Goal: Task Accomplishment & Management: Use online tool/utility

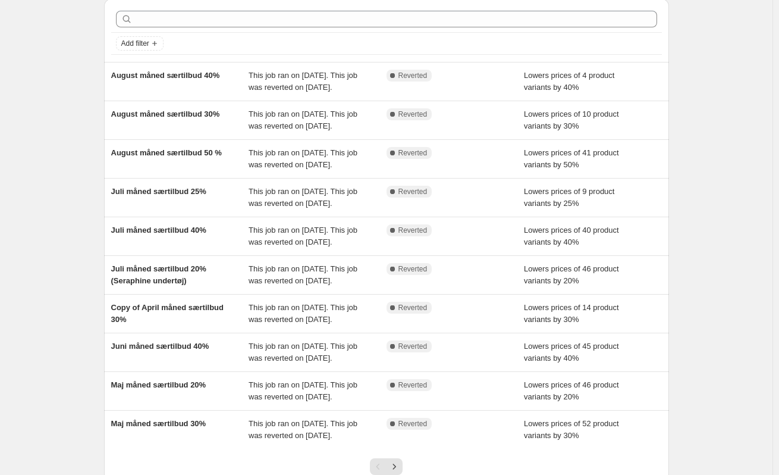
scroll to position [60, 0]
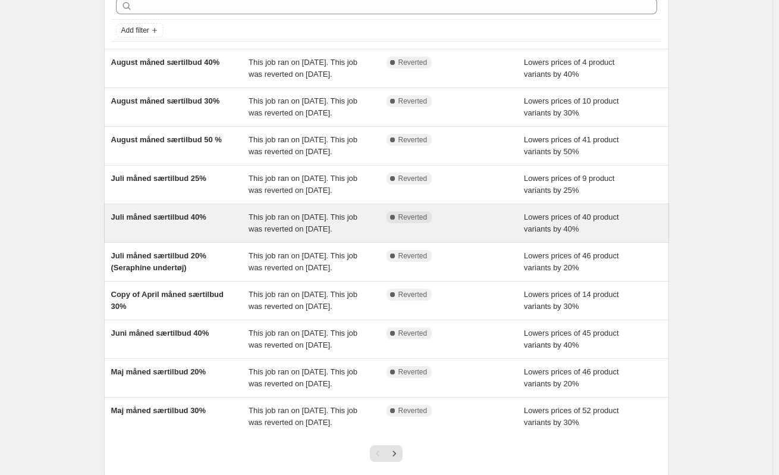
click at [189, 235] on div "Juli måned særtilbud 40%" at bounding box center [180, 223] width 138 height 24
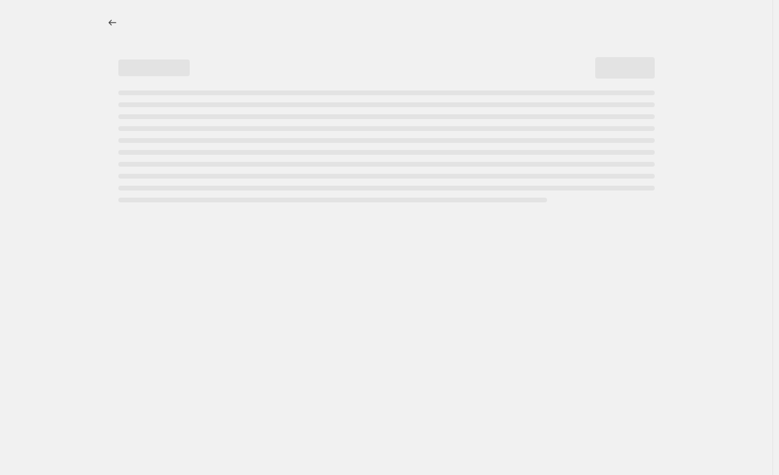
select select "percentage"
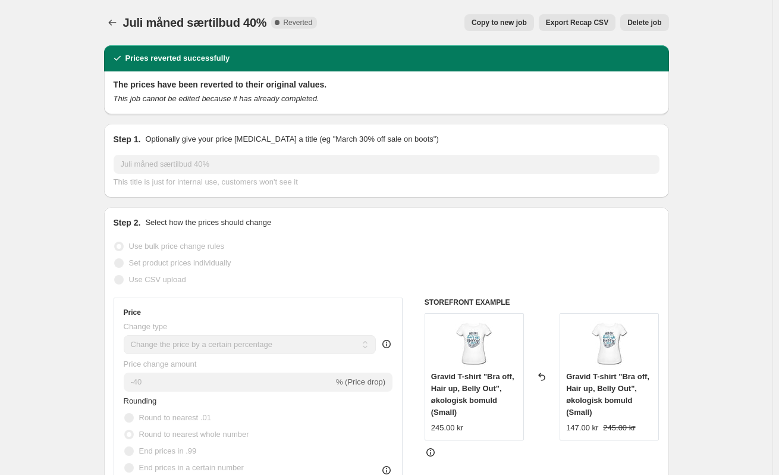
click at [510, 23] on span "Copy to new job" at bounding box center [499, 23] width 55 height 10
select select "percentage"
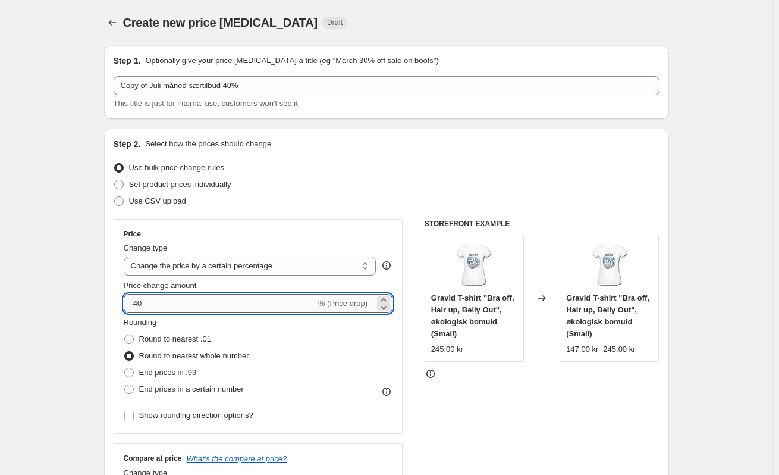
click at [140, 303] on input "-40" at bounding box center [220, 303] width 192 height 19
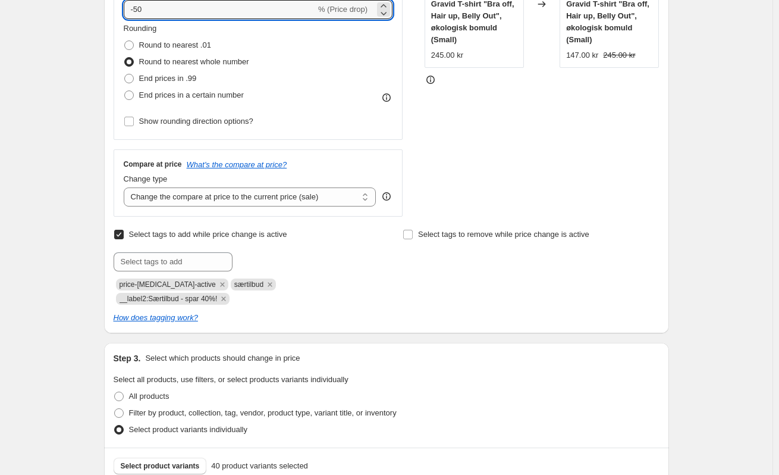
scroll to position [298, 0]
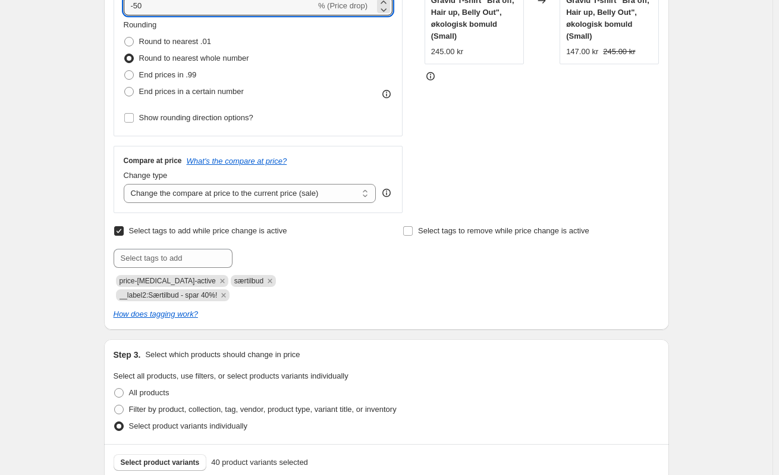
type input "-50"
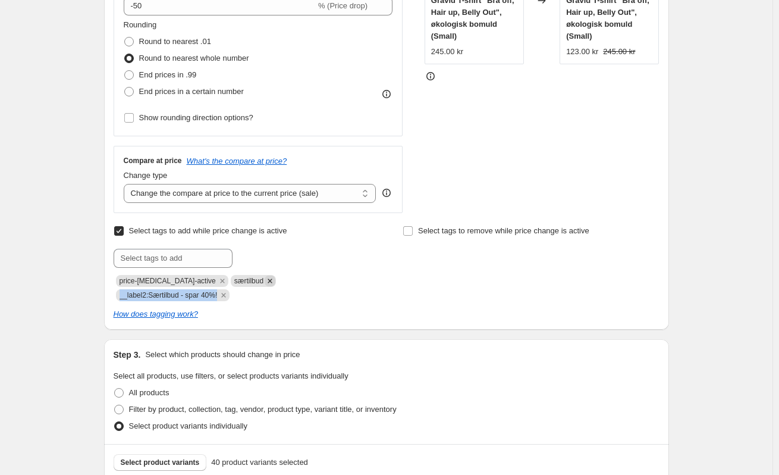
drag, startPoint x: 358, startPoint y: 283, endPoint x: 252, endPoint y: 281, distance: 105.9
click at [252, 281] on div "price-[MEDICAL_DATA]-active særtilbud __label2:Særtilbud - spar 40%!" at bounding box center [242, 287] width 256 height 29
copy span "__label2:Særtilbud - spar 40%!"
click at [205, 259] on input "text" at bounding box center [173, 258] width 119 height 19
paste input "__label2:Særtilbud - spar 40%!"
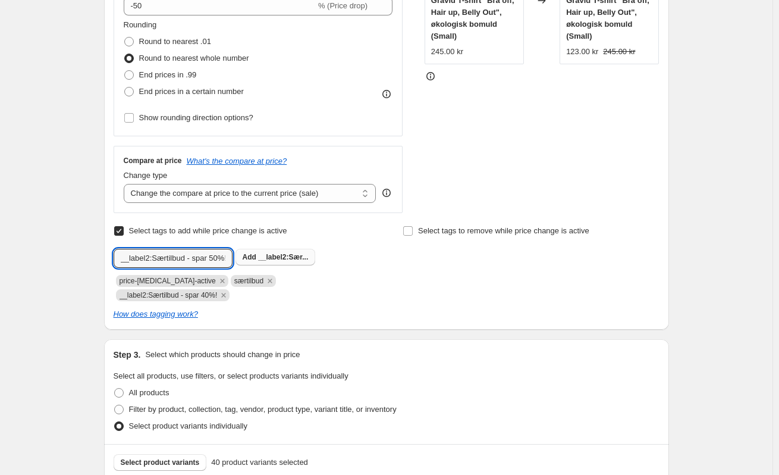
type input "__label2:Særtilbud - spar 50%!"
click at [273, 264] on button "Add __label2:Sær..." at bounding box center [276, 257] width 80 height 17
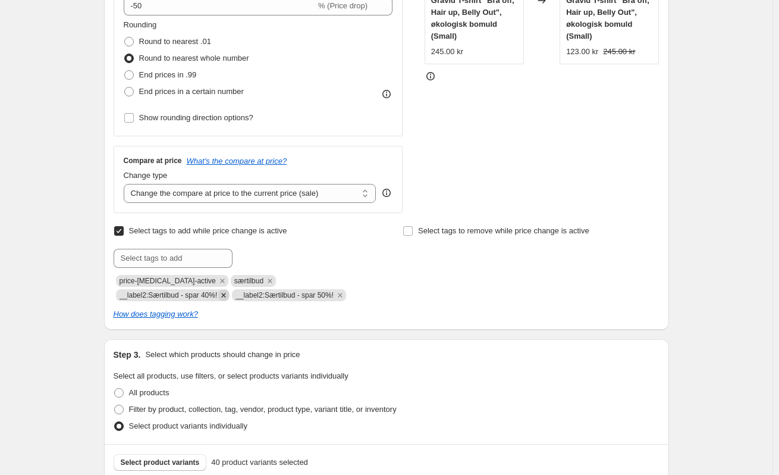
click at [229, 290] on icon "Remove __label2:Særtilbud - spar 40%!" at bounding box center [223, 295] width 11 height 11
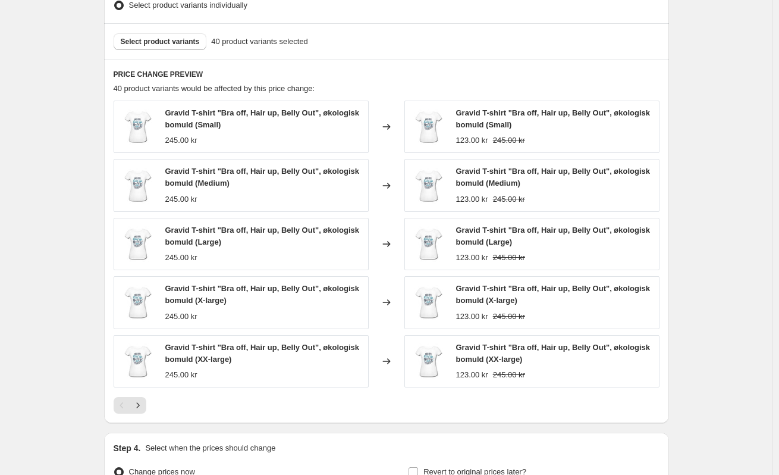
scroll to position [837, 0]
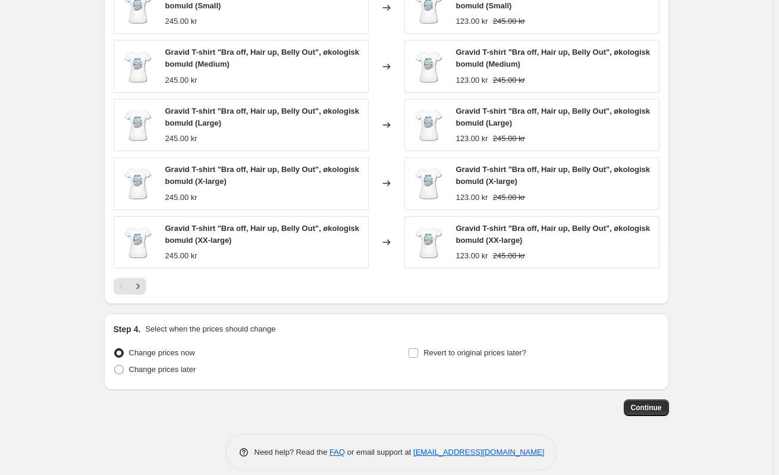
click at [150, 278] on div at bounding box center [387, 286] width 546 height 17
click at [144, 280] on icon "Next" at bounding box center [138, 286] width 12 height 12
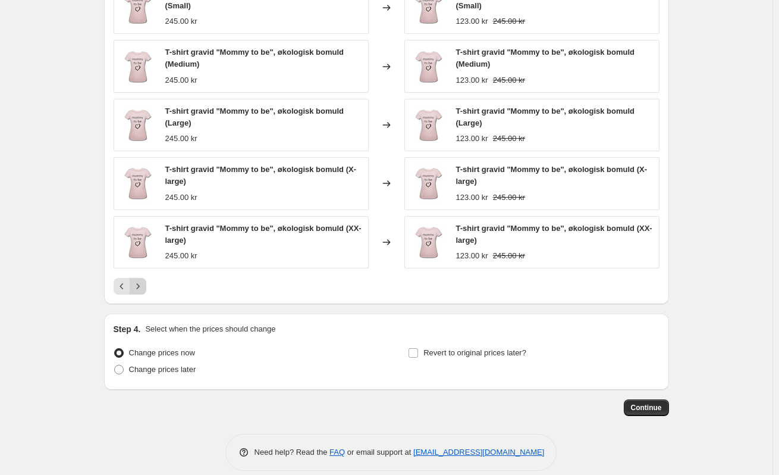
click at [144, 280] on icon "Next" at bounding box center [138, 286] width 12 height 12
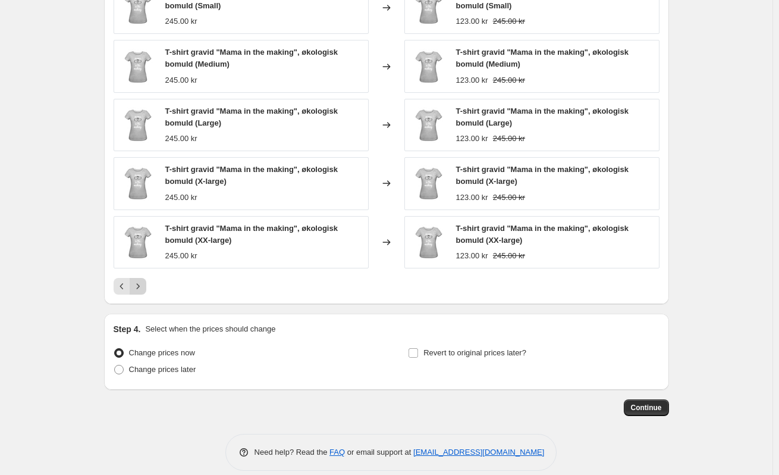
click at [144, 280] on icon "Next" at bounding box center [138, 286] width 12 height 12
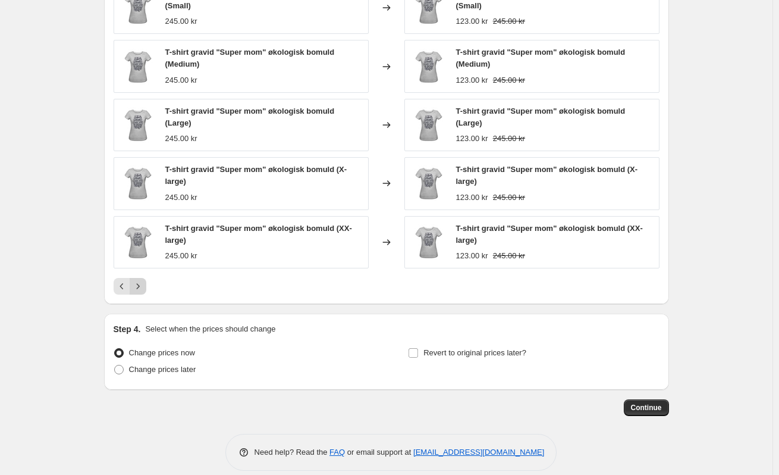
click at [144, 280] on icon "Next" at bounding box center [138, 286] width 12 height 12
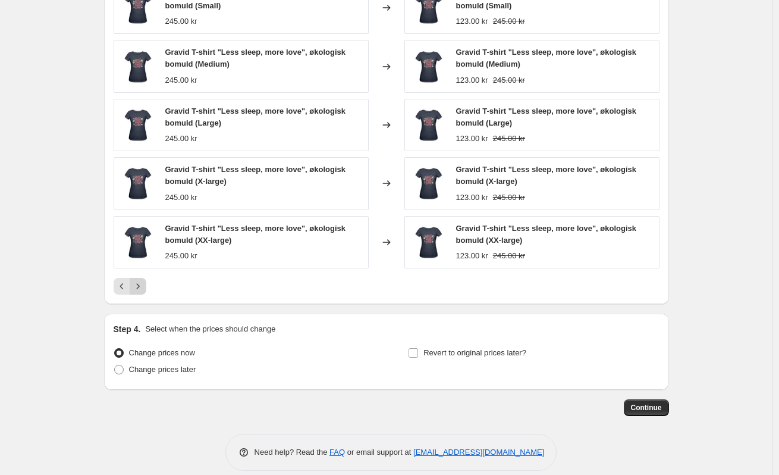
click at [144, 280] on icon "Next" at bounding box center [138, 286] width 12 height 12
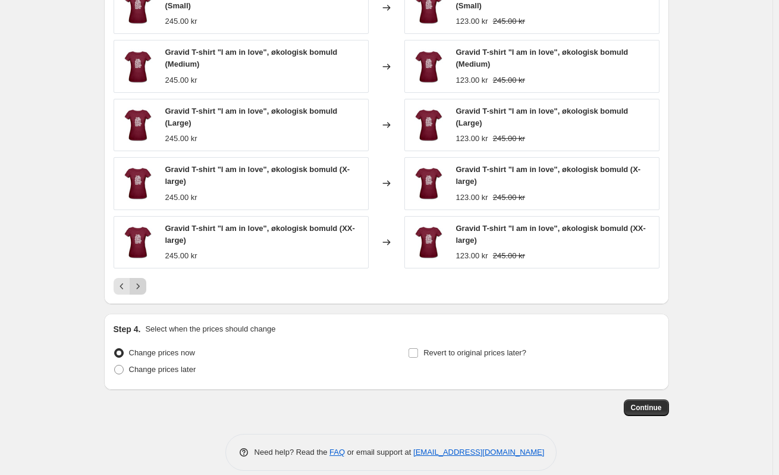
click at [144, 280] on icon "Next" at bounding box center [138, 286] width 12 height 12
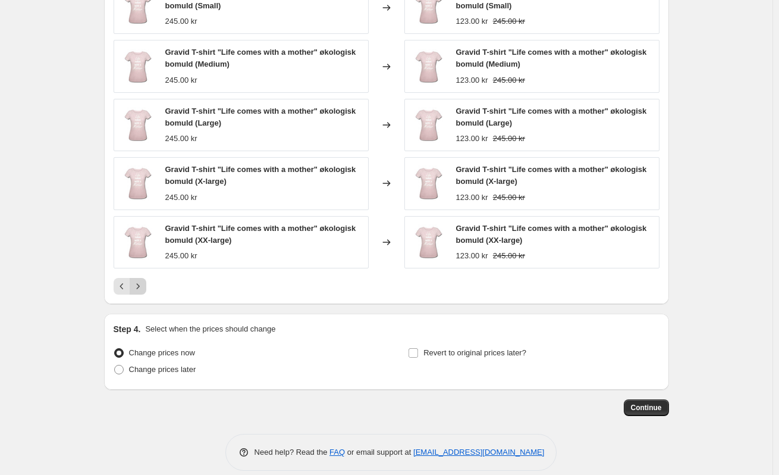
click at [146, 278] on div "Pagination" at bounding box center [138, 286] width 17 height 17
click at [453, 348] on span "Revert to original prices later?" at bounding box center [475, 352] width 103 height 9
click at [418, 348] on input "Revert to original prices later?" at bounding box center [414, 353] width 10 height 10
checkbox input "true"
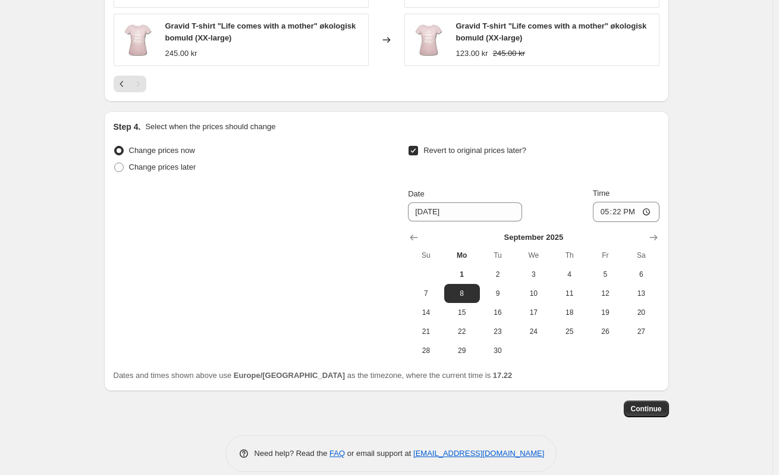
scroll to position [1041, 0]
click at [655, 230] on icon "Show next month, October 2025" at bounding box center [654, 236] width 12 height 12
click at [534, 265] on button "1" at bounding box center [534, 273] width 36 height 19
type input "[DATE]"
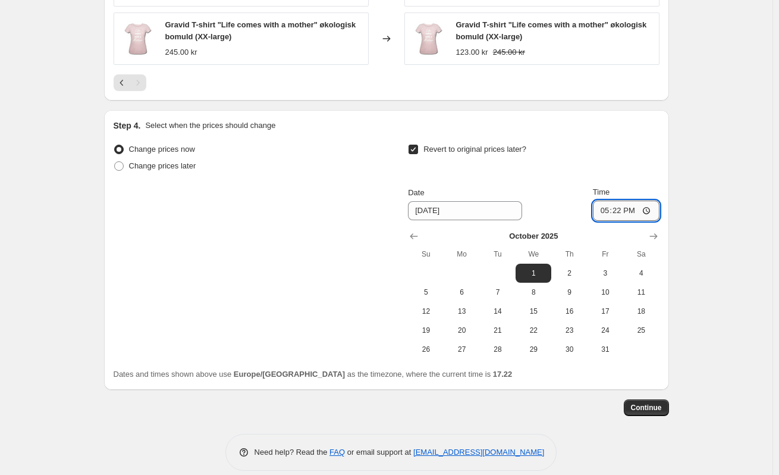
click at [621, 201] on input "17:22" at bounding box center [626, 211] width 67 height 20
type input "00:01"
click at [662, 403] on span "Continue" at bounding box center [646, 408] width 31 height 10
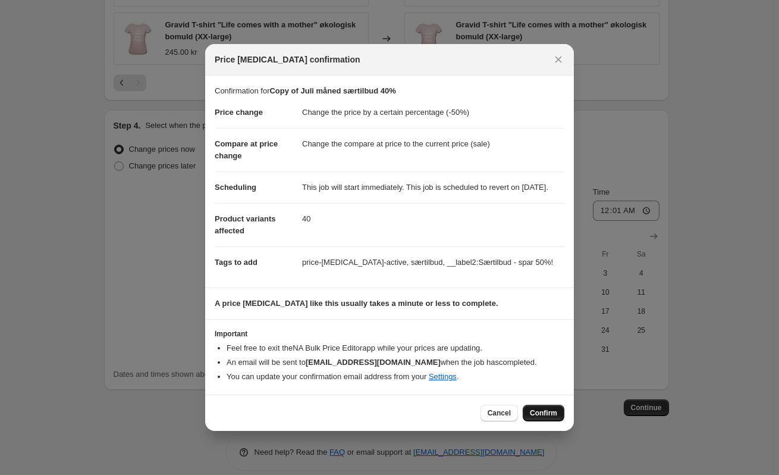
click at [553, 417] on span "Confirm" at bounding box center [543, 413] width 27 height 10
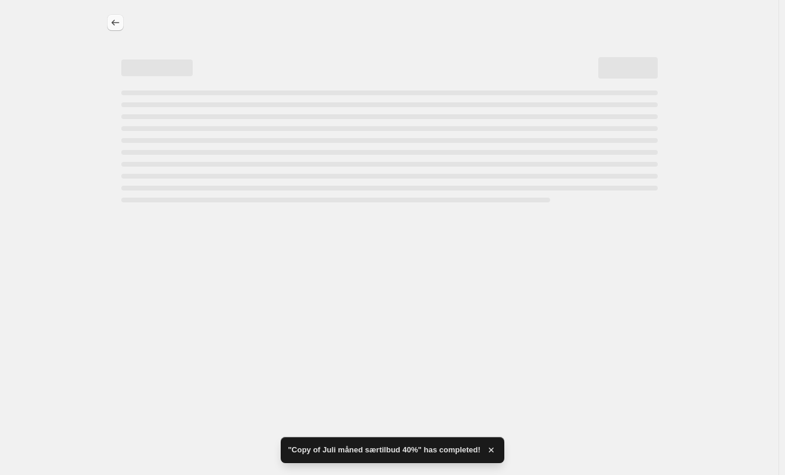
select select "percentage"
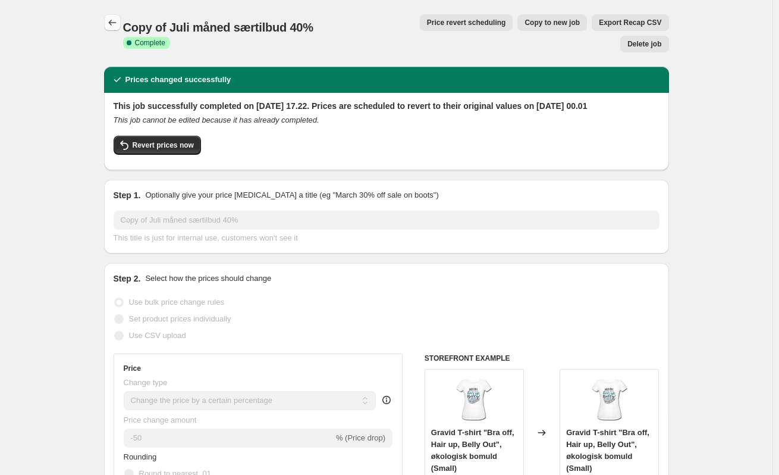
click at [115, 23] on icon "Price change jobs" at bounding box center [113, 23] width 12 height 12
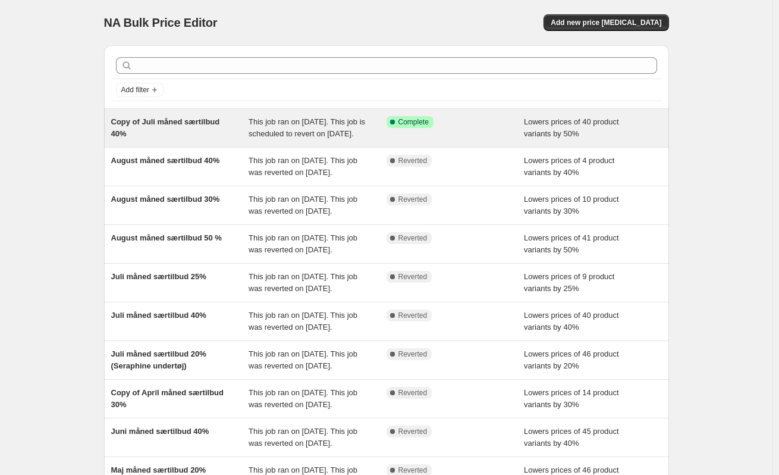
click at [279, 134] on span "This job ran on [DATE]. This job is scheduled to revert on [DATE]." at bounding box center [307, 127] width 117 height 21
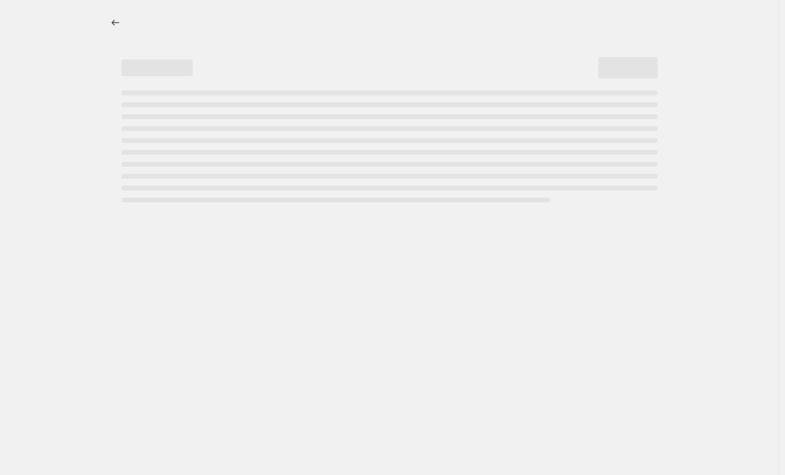
select select "percentage"
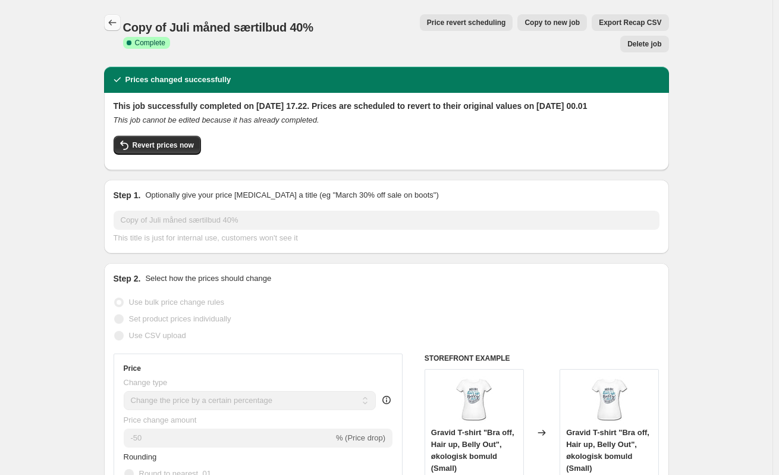
click at [117, 23] on icon "Price change jobs" at bounding box center [113, 23] width 12 height 12
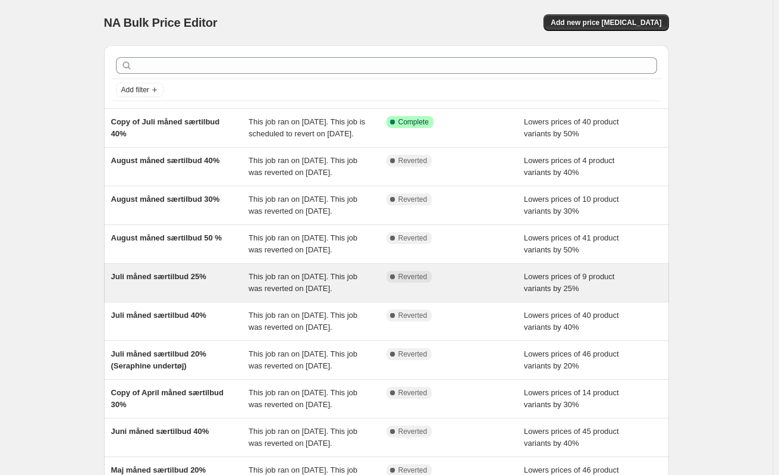
click at [155, 295] on div "Juli måned særtilbud 25%" at bounding box center [180, 283] width 138 height 24
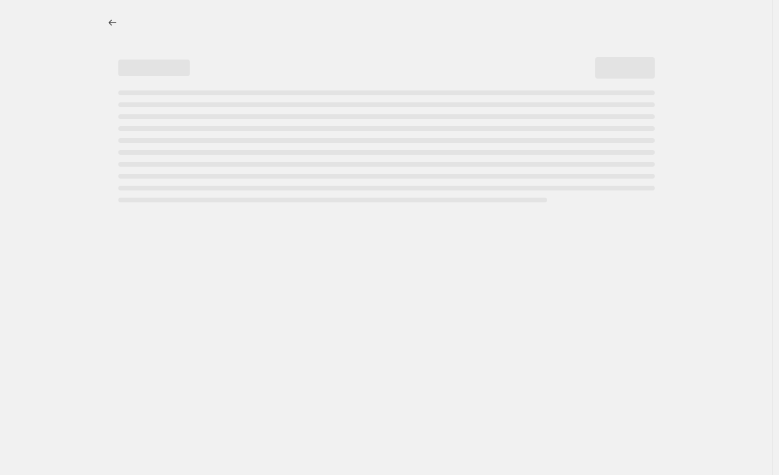
select select "percentage"
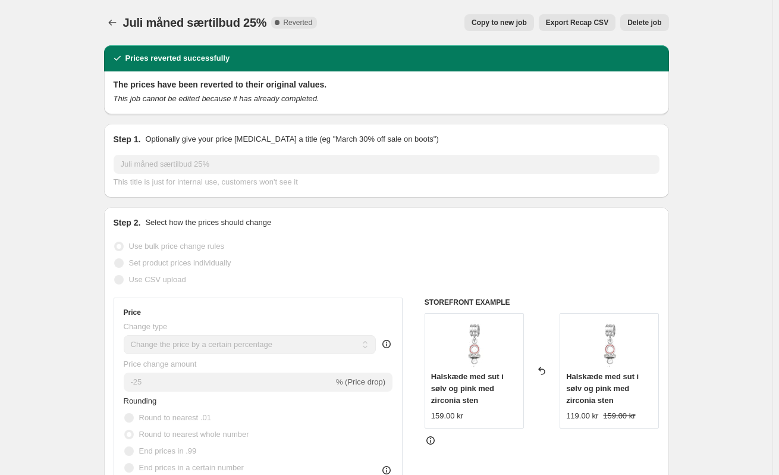
click at [524, 21] on span "Copy to new job" at bounding box center [499, 23] width 55 height 10
select select "percentage"
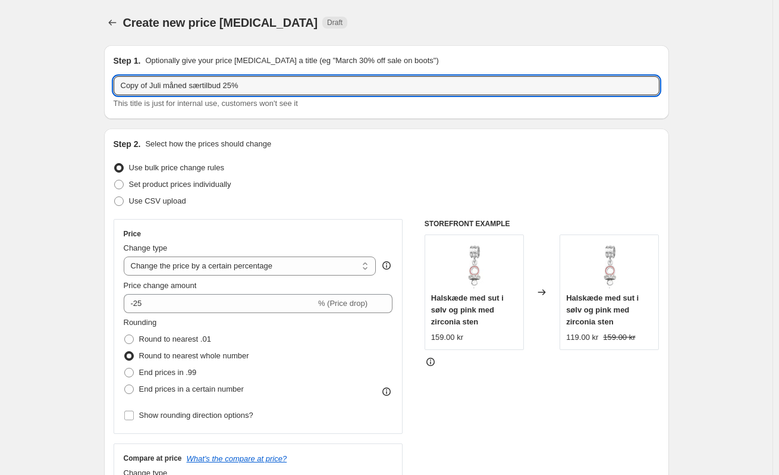
drag, startPoint x: 162, startPoint y: 85, endPoint x: 36, endPoint y: 84, distance: 126.1
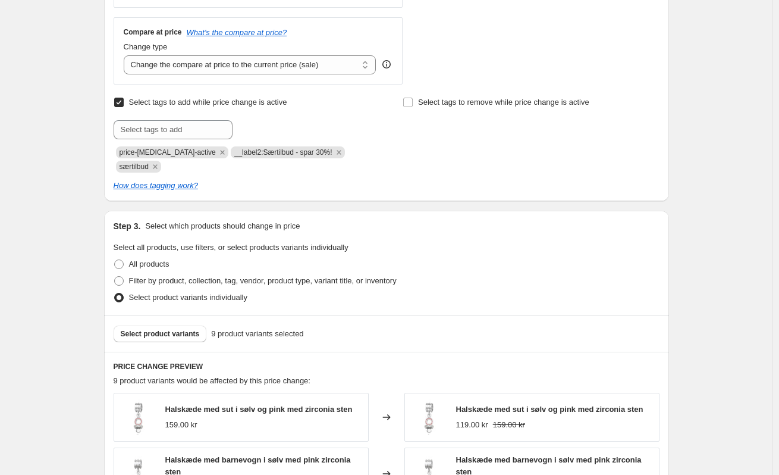
scroll to position [417, 0]
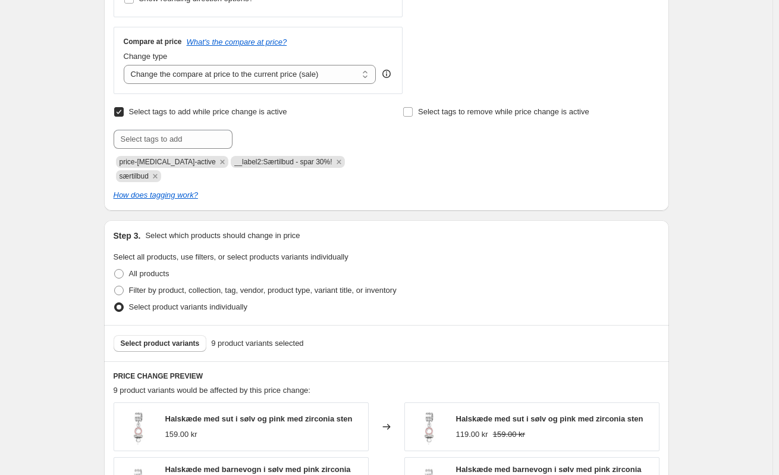
type input "September måned særtilbud 25%"
drag, startPoint x: 310, startPoint y: 162, endPoint x: 203, endPoint y: 158, distance: 107.2
click at [203, 158] on div "price-[MEDICAL_DATA]-active __label2:Særtilbud - spar 30%! særtilbud" at bounding box center [242, 168] width 256 height 29
copy span "__label2:Særtilbud - spar 30%!"
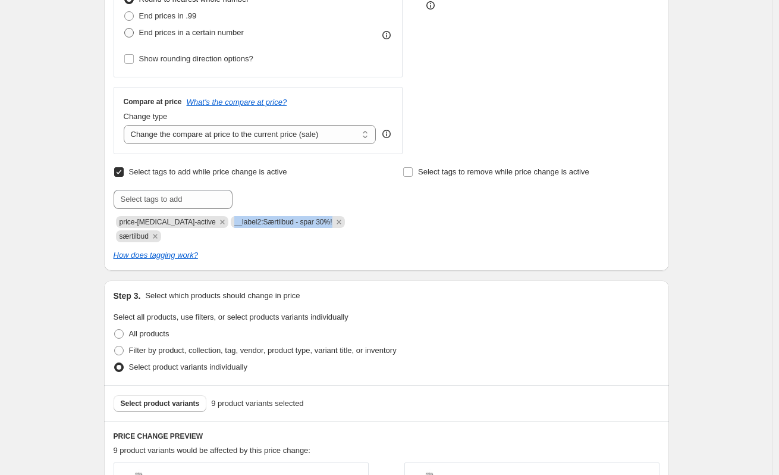
scroll to position [357, 0]
paste input "__label2:Særtilbud - spar 30%!"
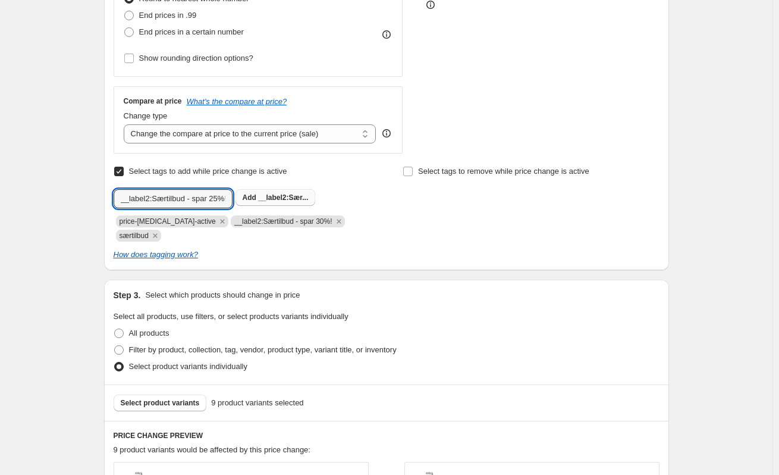
type input "__label2:Særtilbud - spar 25%!"
click at [290, 193] on button "Add __label2:Sær..." at bounding box center [276, 197] width 80 height 17
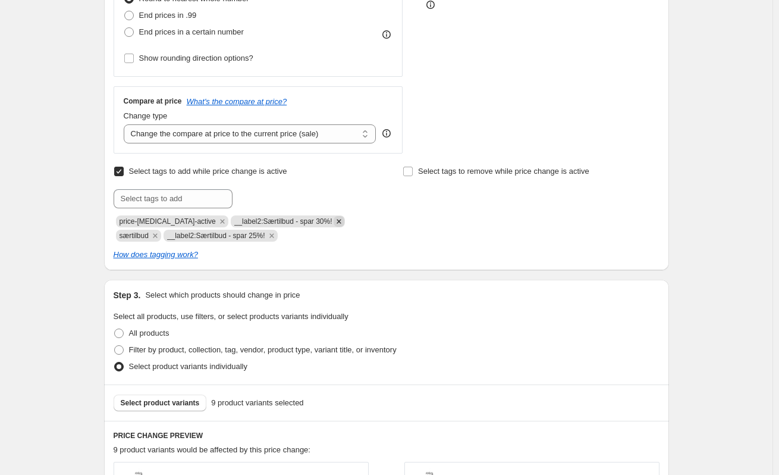
click at [337, 221] on icon "Remove __label2:Særtilbud - spar 30%!" at bounding box center [339, 221] width 4 height 4
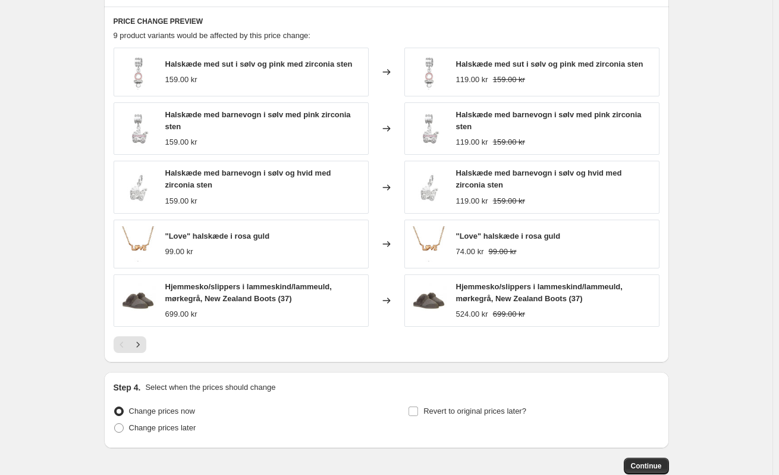
scroll to position [770, 0]
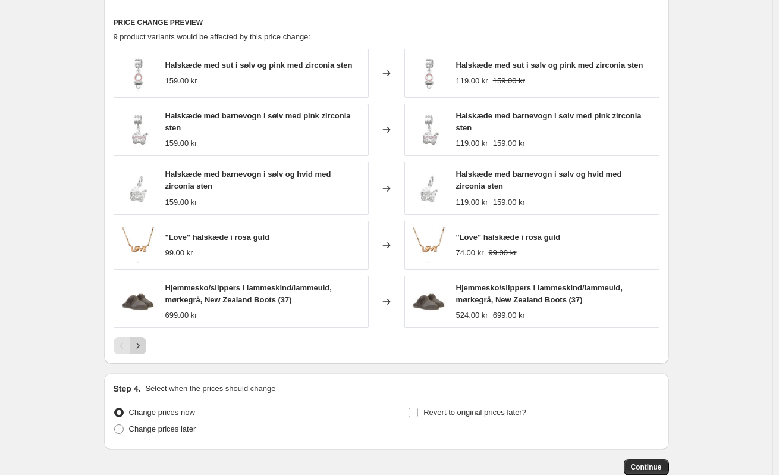
click at [143, 340] on icon "Next" at bounding box center [138, 346] width 12 height 12
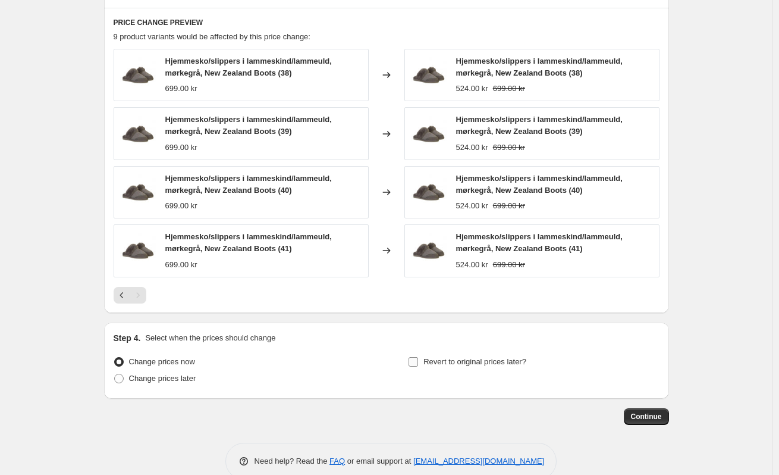
click at [415, 357] on input "Revert to original prices later?" at bounding box center [414, 362] width 10 height 10
checkbox input "true"
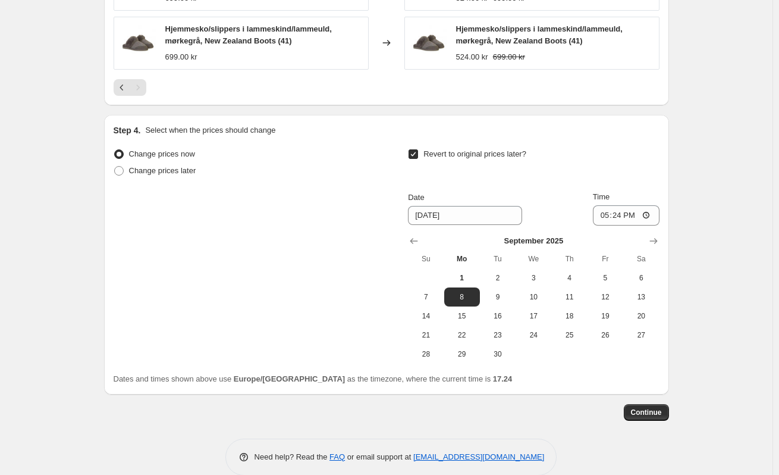
scroll to position [982, 0]
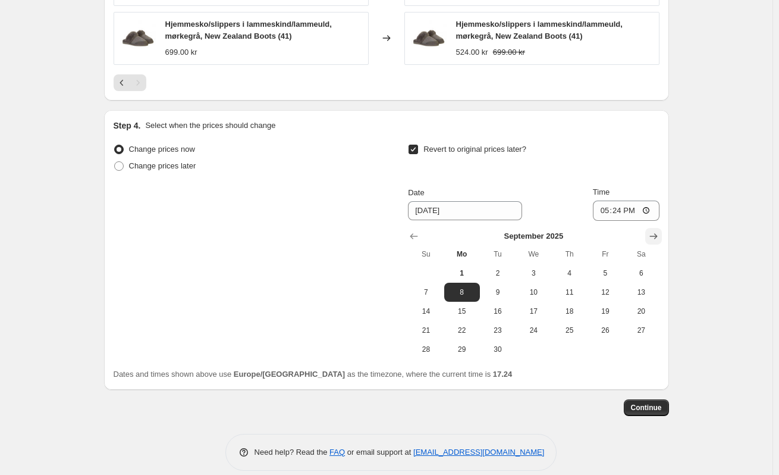
click at [654, 230] on icon "Show next month, October 2025" at bounding box center [654, 236] width 12 height 12
click at [535, 268] on span "1" at bounding box center [534, 273] width 26 height 10
type input "[DATE]"
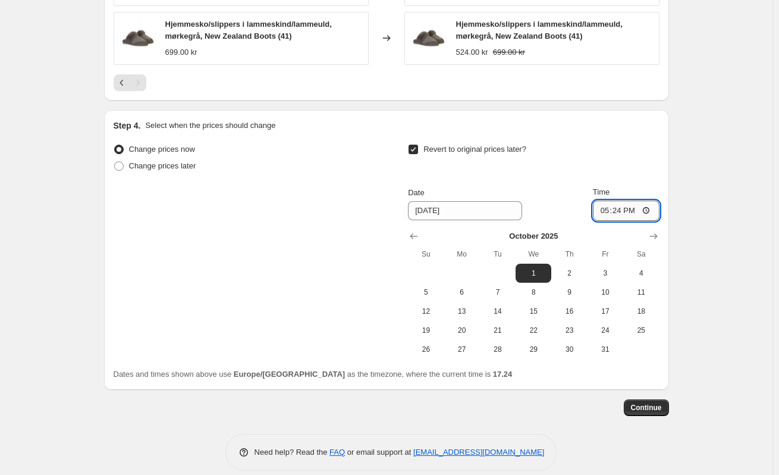
click at [622, 201] on input "17:24" at bounding box center [626, 211] width 67 height 20
type input "00:02"
click at [641, 403] on span "Continue" at bounding box center [646, 408] width 31 height 10
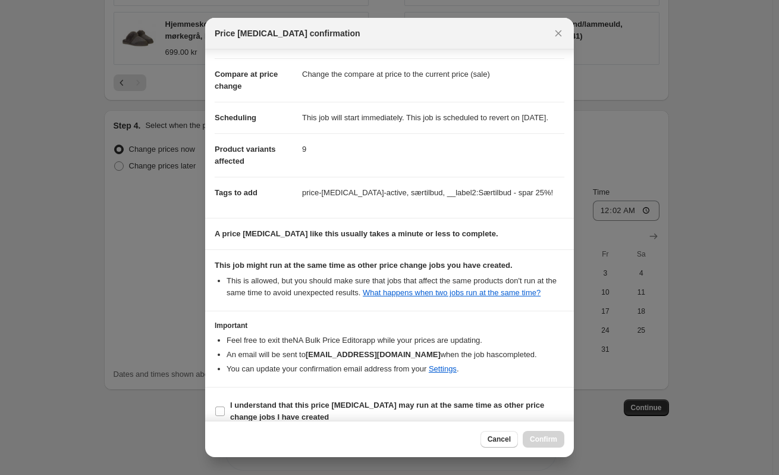
scroll to position [70, 0]
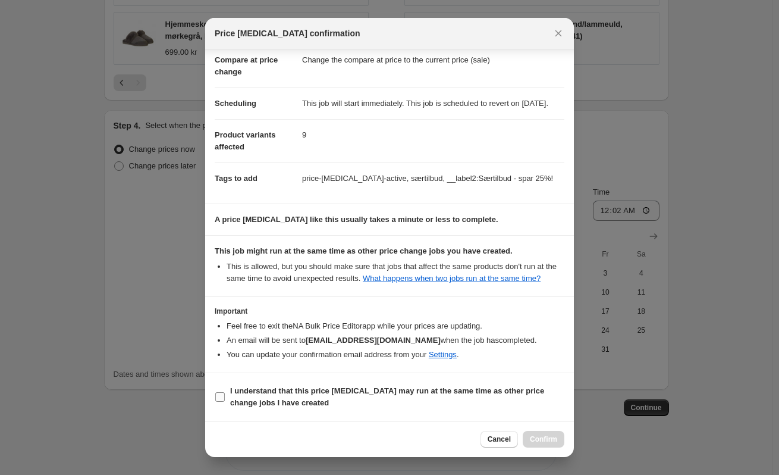
click at [245, 395] on b "I understand that this price [MEDICAL_DATA] may run at the same time as other p…" at bounding box center [387, 396] width 314 height 21
click at [225, 395] on input "I understand that this price [MEDICAL_DATA] may run at the same time as other p…" at bounding box center [220, 397] width 10 height 10
checkbox input "true"
click at [550, 442] on span "Confirm" at bounding box center [543, 439] width 27 height 10
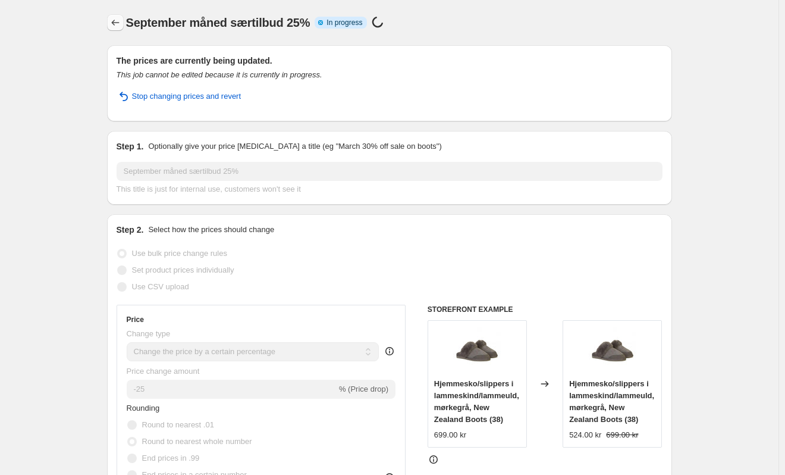
select select "percentage"
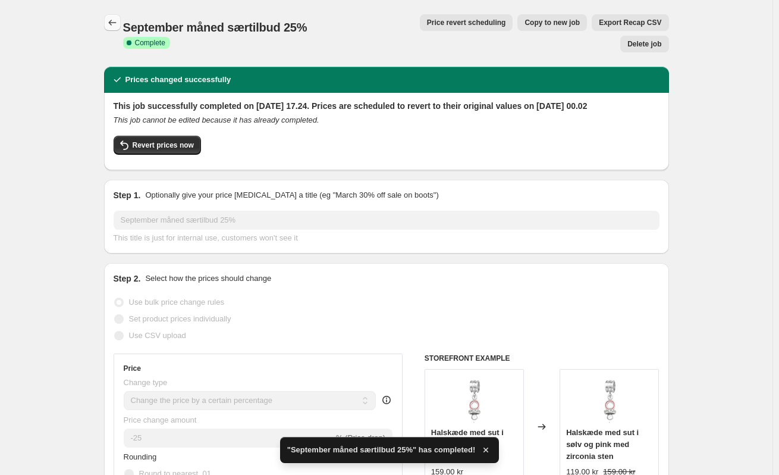
click at [111, 18] on icon "Price change jobs" at bounding box center [113, 23] width 12 height 12
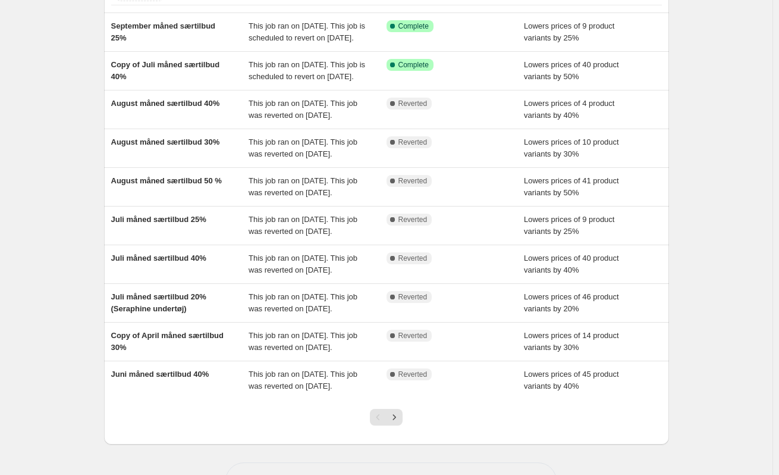
scroll to position [119, 0]
